Goal: Information Seeking & Learning: Learn about a topic

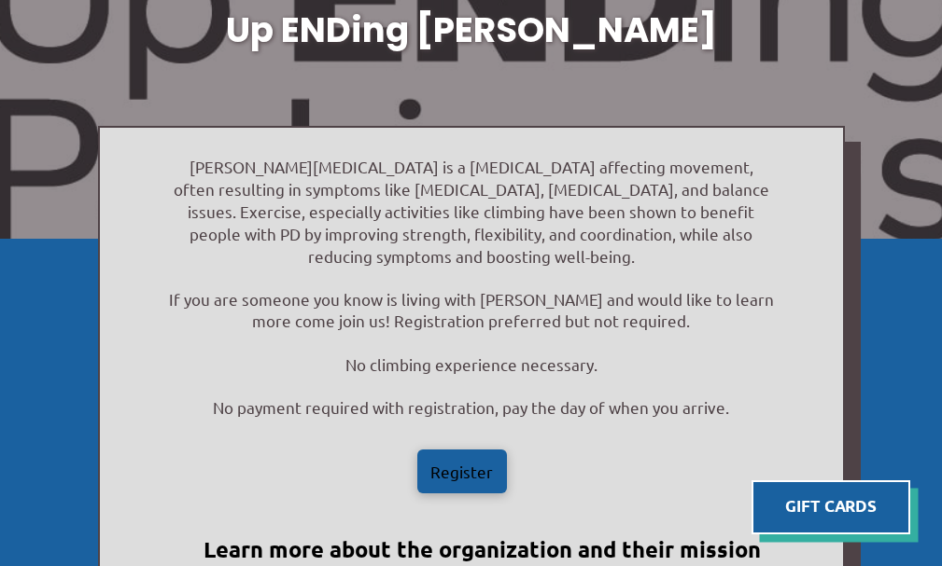
scroll to position [187, 0]
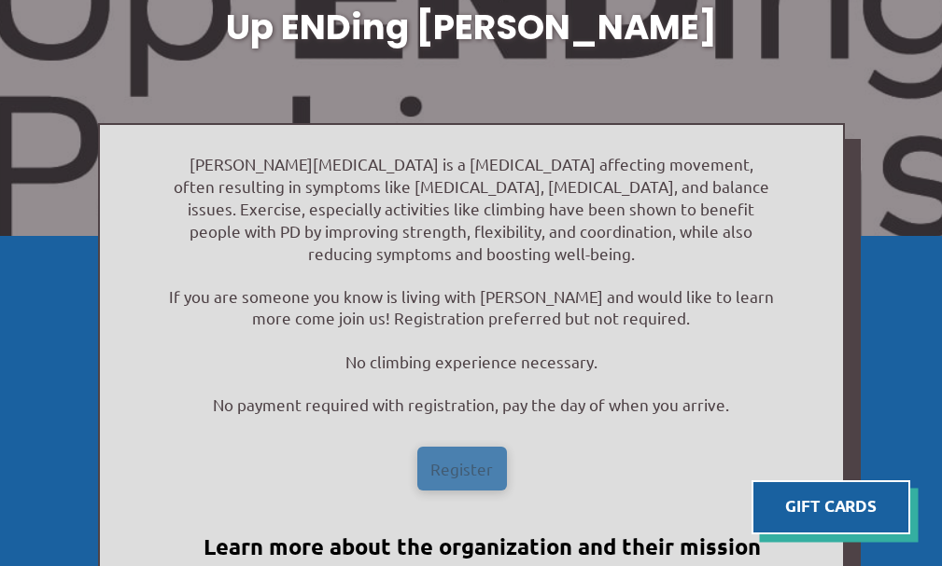
click at [488, 461] on span "Register" at bounding box center [461, 469] width 63 height 16
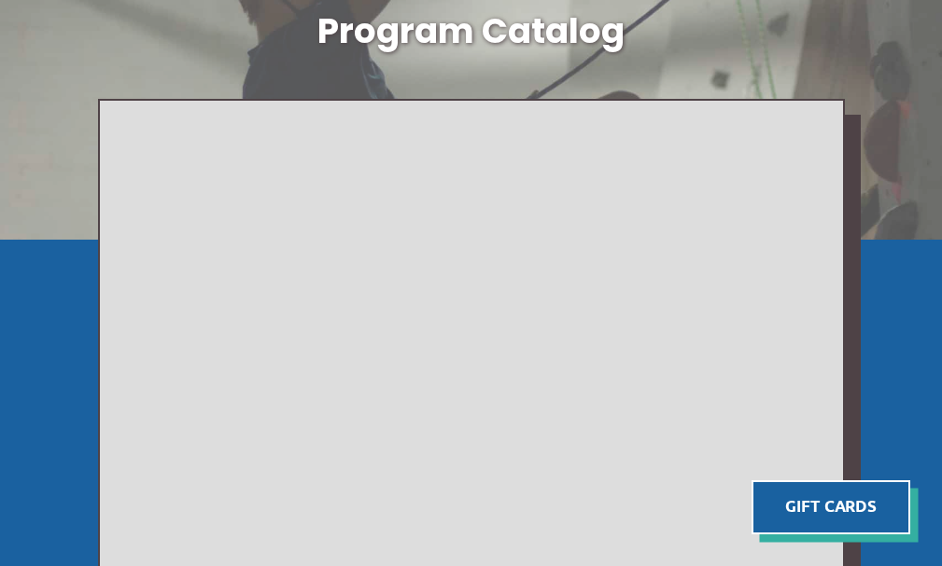
scroll to position [141, 0]
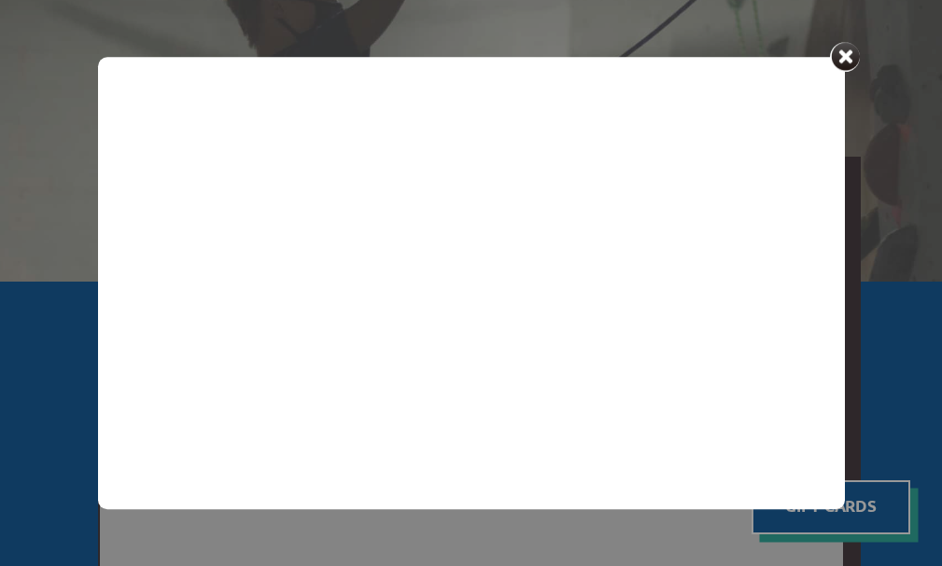
click at [833, 51] on div at bounding box center [845, 57] width 30 height 30
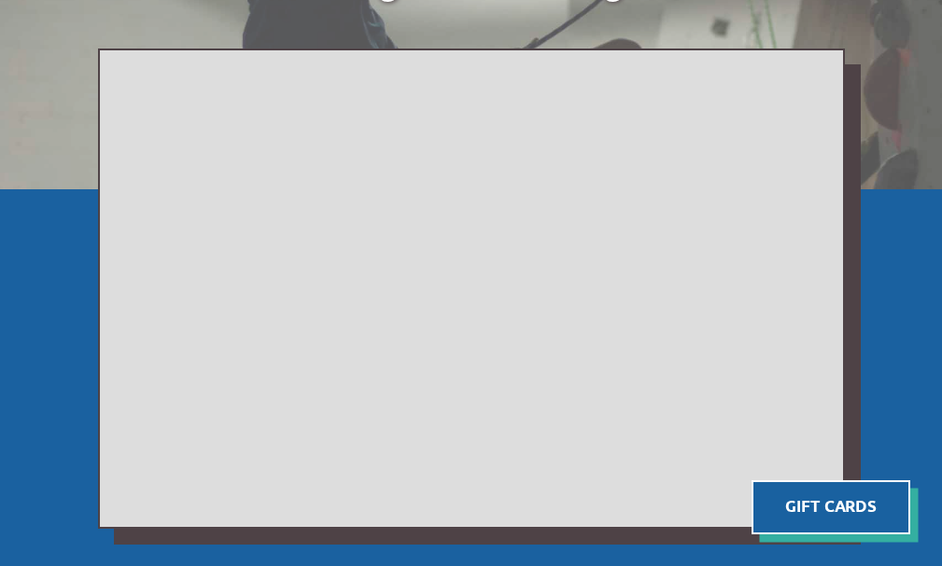
scroll to position [234, 0]
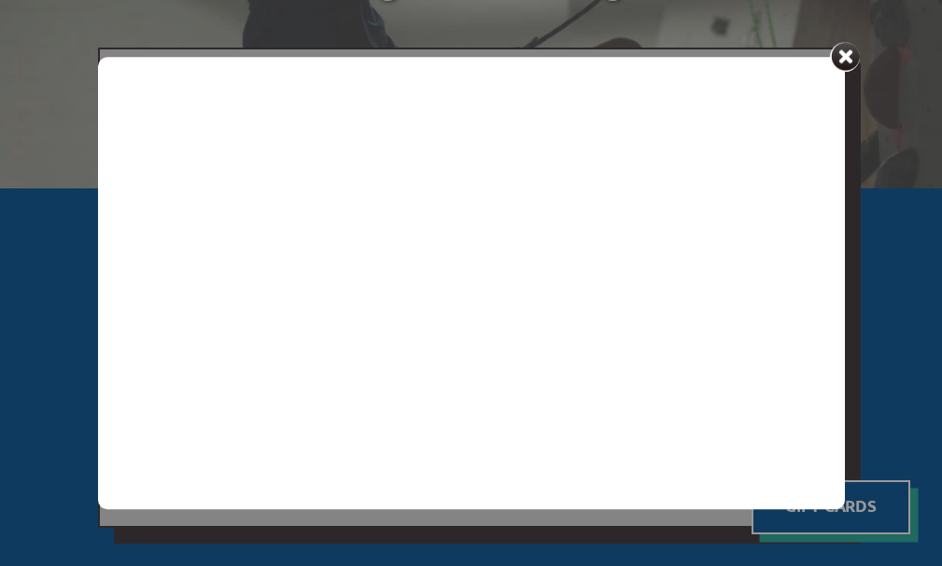
click at [851, 59] on div at bounding box center [845, 57] width 30 height 30
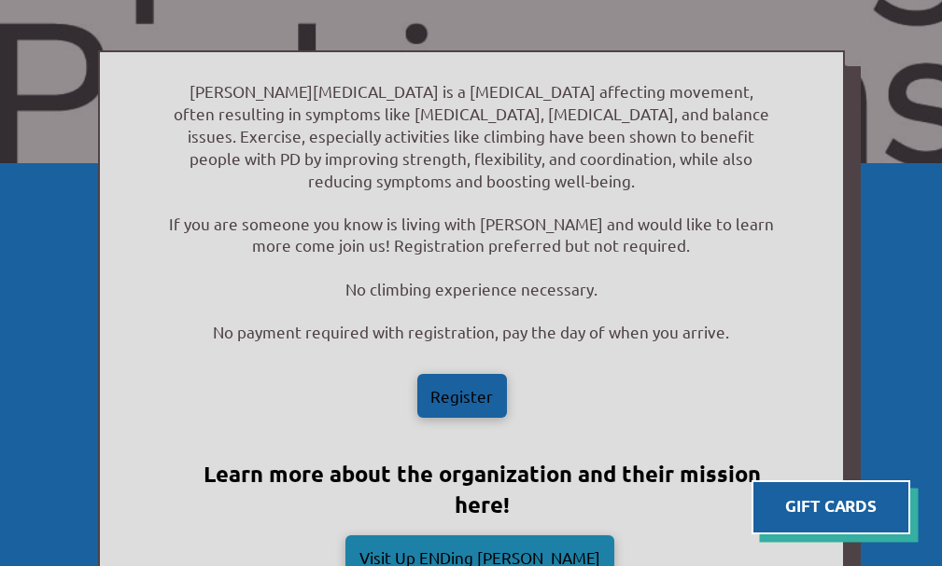
scroll to position [373, 0]
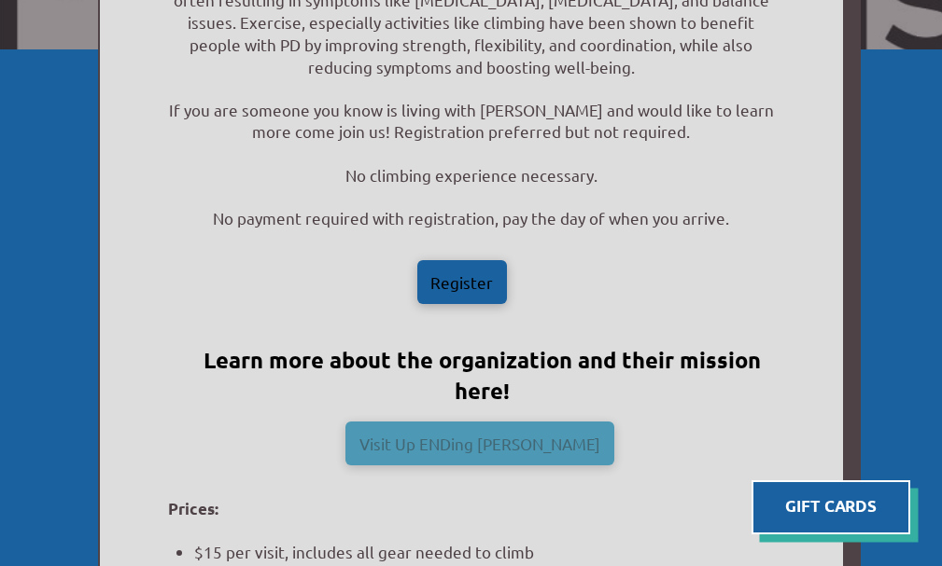
click at [527, 434] on div "Visit Up ENDing [PERSON_NAME]" at bounding box center [479, 444] width 269 height 44
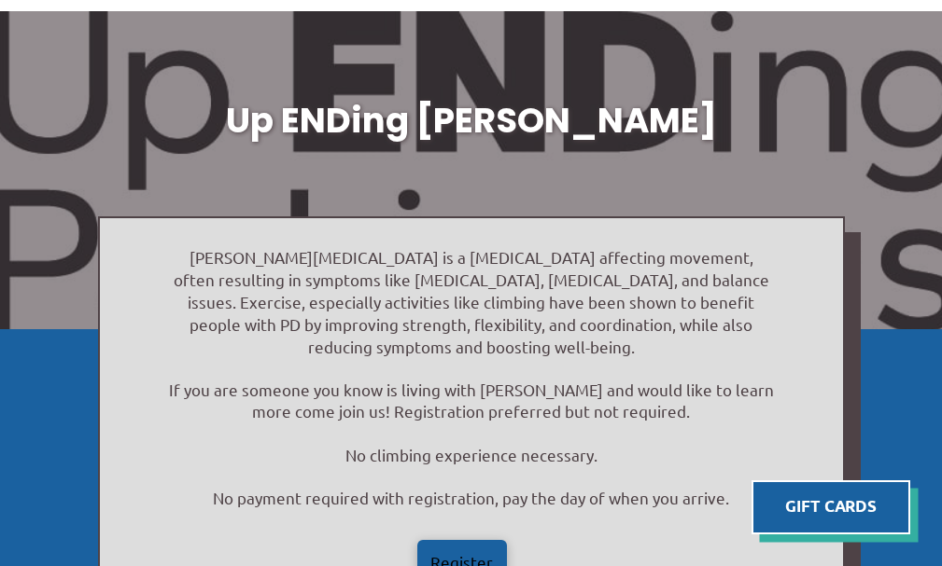
scroll to position [187, 0]
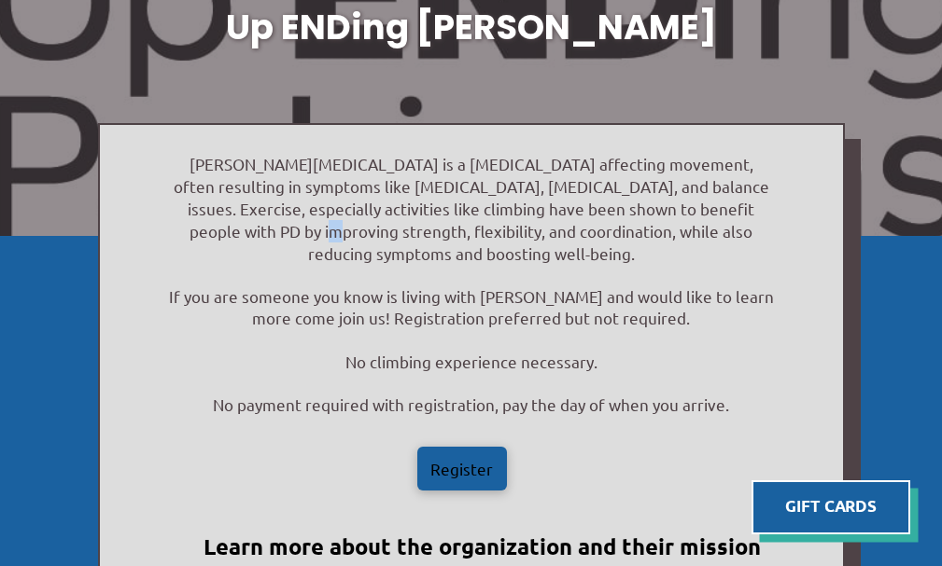
drag, startPoint x: 180, startPoint y: 232, endPoint x: 762, endPoint y: 208, distance: 581.9
click at [762, 208] on p "[PERSON_NAME][MEDICAL_DATA] is a [MEDICAL_DATA] affecting movement, often resul…" at bounding box center [471, 208] width 607 height 111
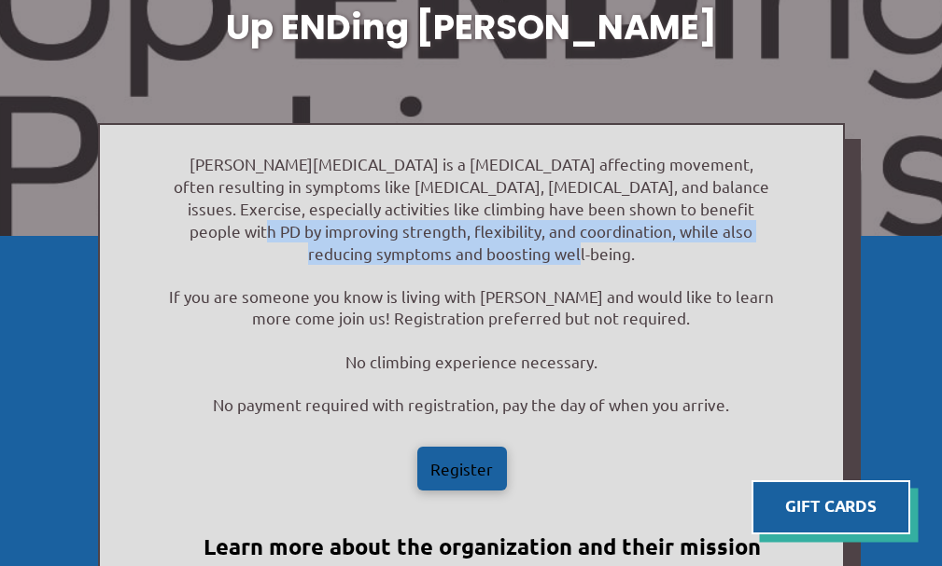
drag, startPoint x: 685, startPoint y: 205, endPoint x: 778, endPoint y: 245, distance: 101.2
copy p "improving strength, flexibility, and coordination, while also reducing symptoms…"
click at [595, 253] on p "Parkinson's Disease is a neurodegenerative disorder affecting movement, often r…" at bounding box center [471, 208] width 607 height 111
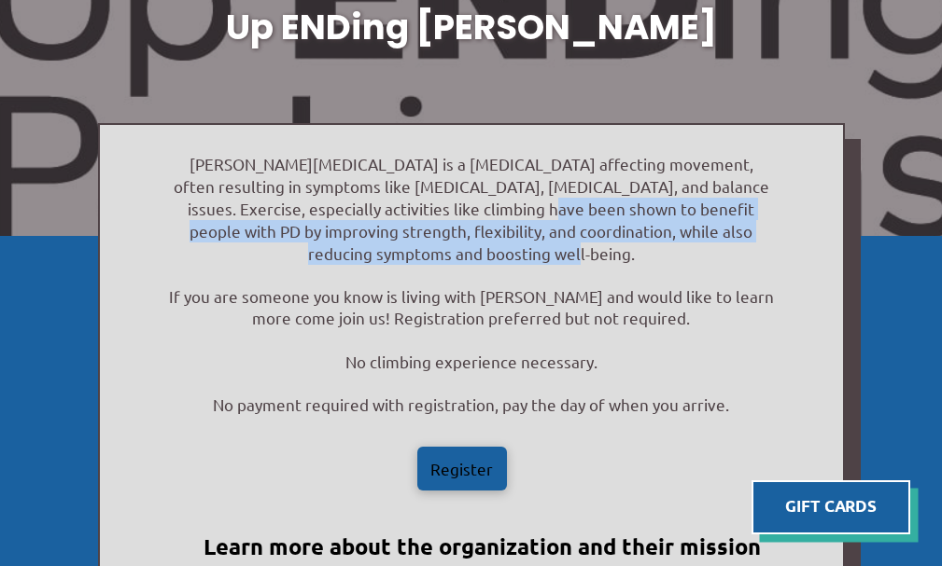
drag, startPoint x: 421, startPoint y: 209, endPoint x: 720, endPoint y: 231, distance: 300.3
click at [734, 247] on p "Parkinson's Disease is a neurodegenerative disorder affecting movement, often r…" at bounding box center [471, 208] width 607 height 111
copy p "shown to benefit people with PD by improving strength, flexibility, and coordin…"
